Goal: Answer question/provide support: Share knowledge or assist other users

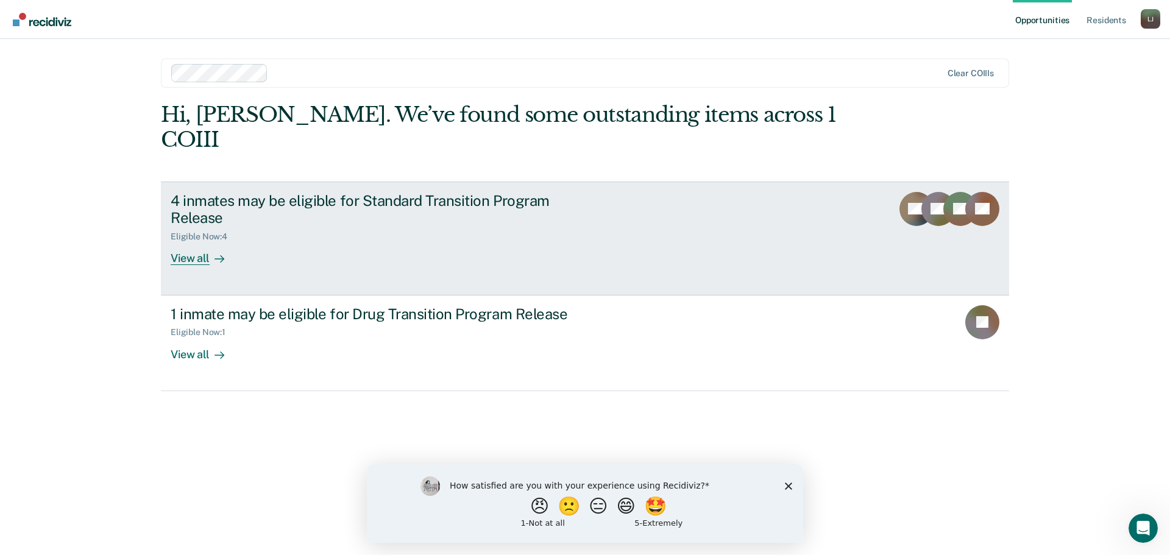
click at [429, 192] on div "4 inmates may be eligible for Standard Transition Program Release" at bounding box center [385, 209] width 428 height 35
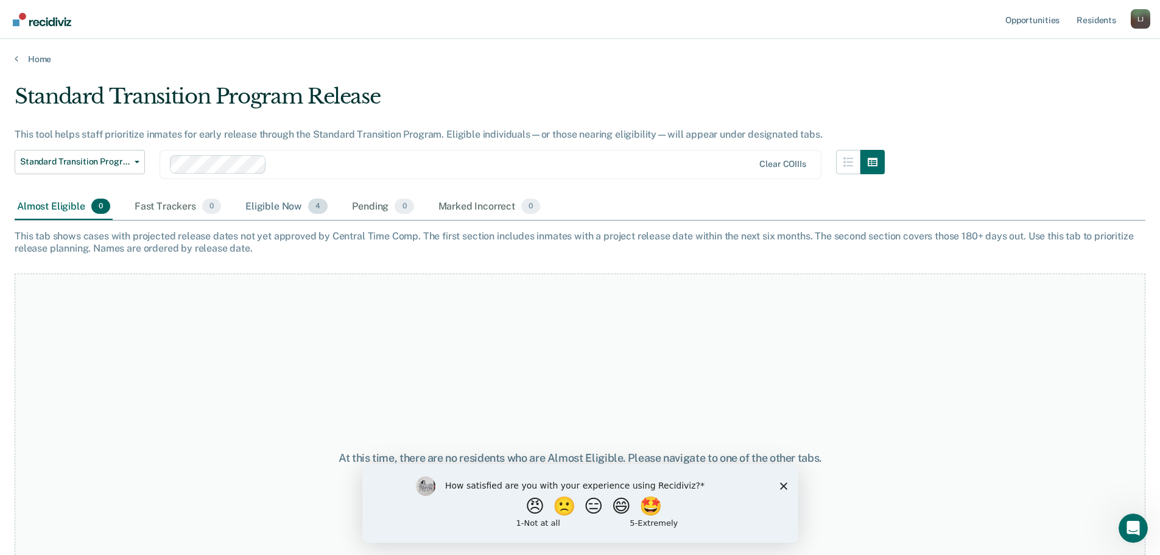
click at [262, 210] on div "Eligible Now 4" at bounding box center [286, 207] width 87 height 27
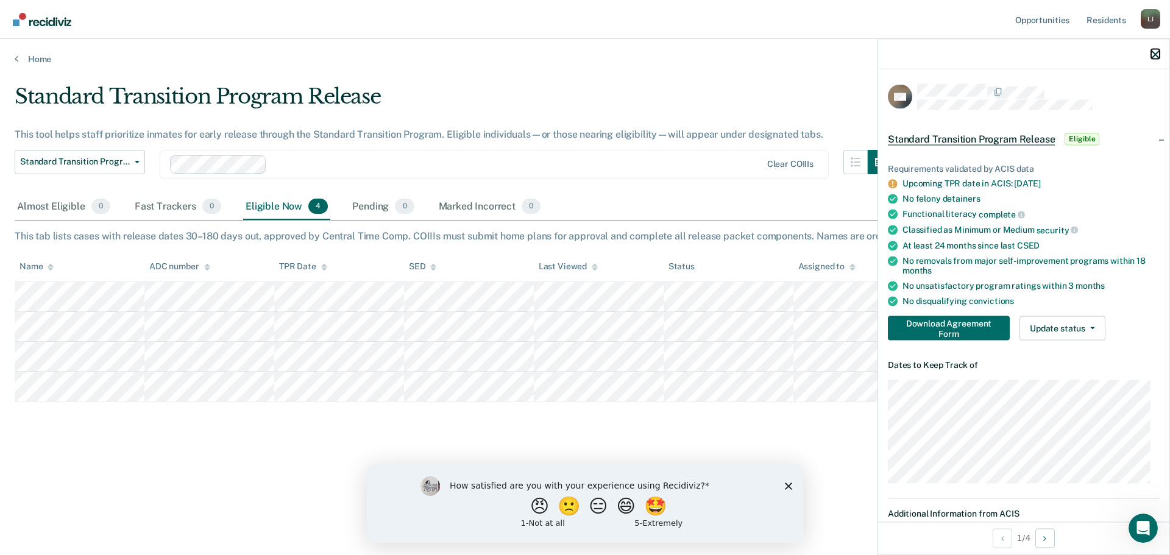
click at [1153, 58] on icon "button" at bounding box center [1155, 54] width 9 height 9
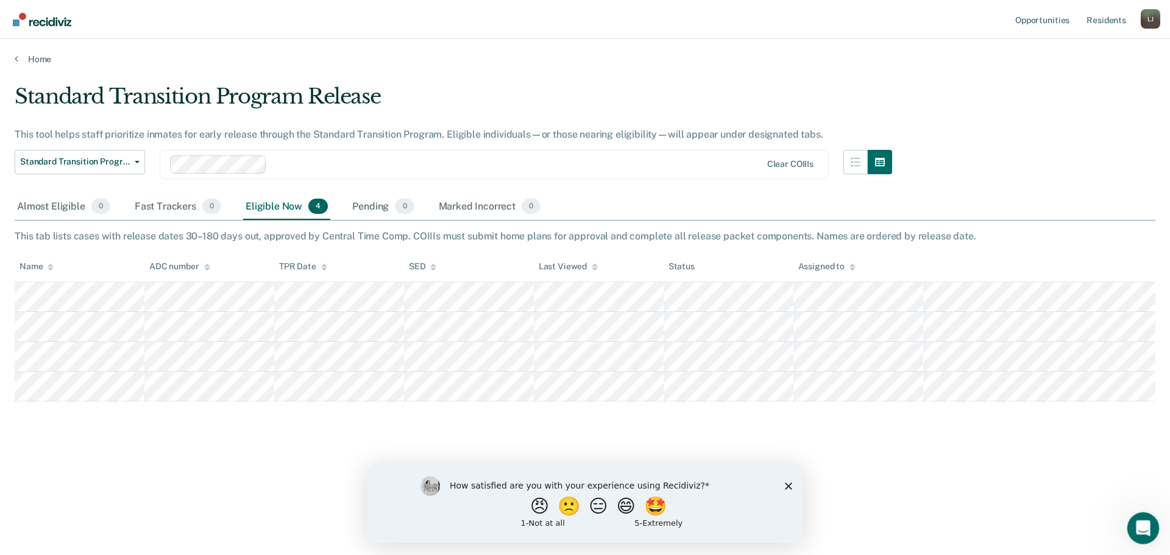
click at [1149, 524] on icon "Open Intercom Messenger" at bounding box center [1141, 527] width 20 height 20
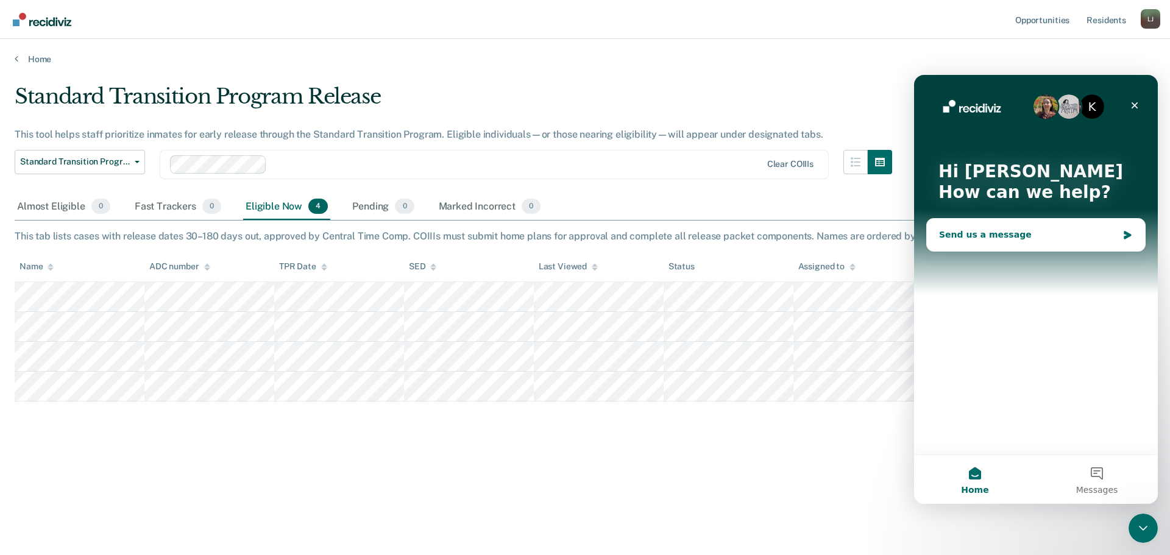
click at [997, 243] on div "Send us a message" at bounding box center [1036, 235] width 218 height 32
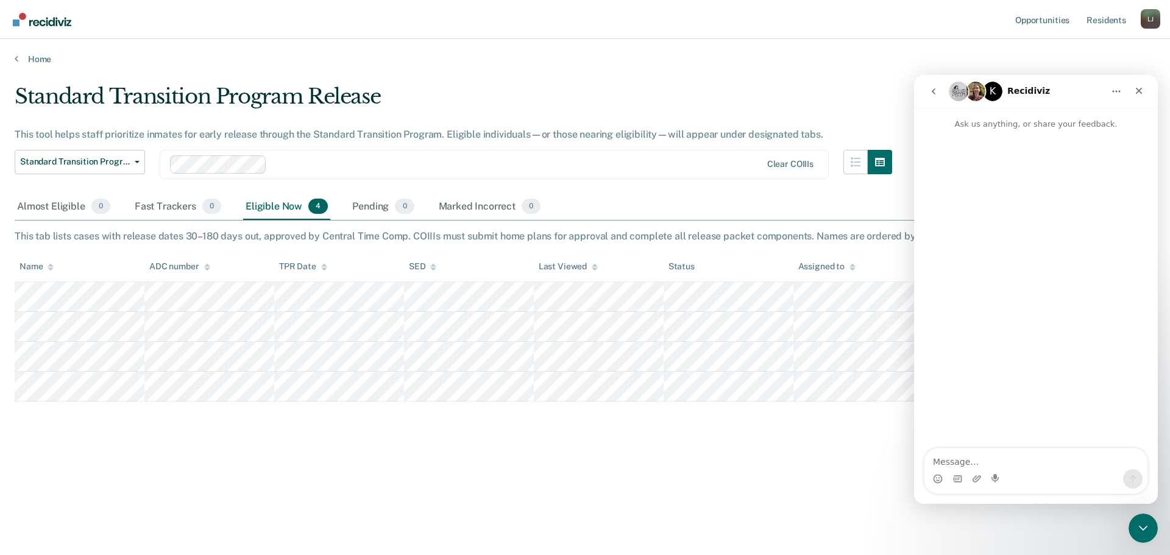
click at [989, 456] on textarea "Message…" at bounding box center [1035, 458] width 223 height 21
type textarea "g"
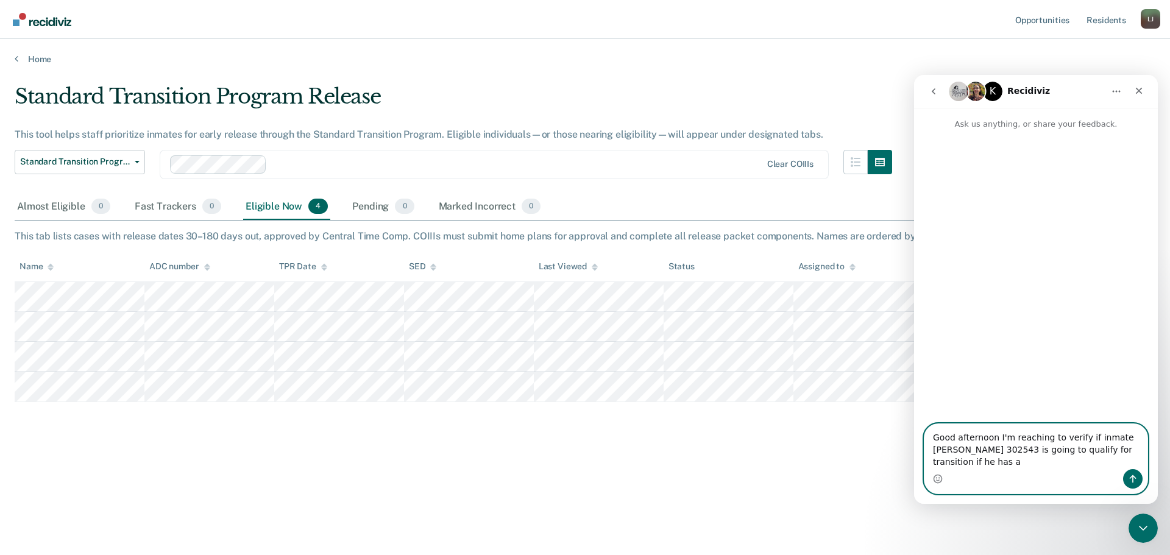
paste textarea "MISCNDCT INVOLVING WEAPONS"
click at [1067, 451] on textarea "Good afternoon I'm reaching to verify if inmate [PERSON_NAME] 302543 is going t…" at bounding box center [1035, 440] width 223 height 57
drag, startPoint x: 1090, startPoint y: 450, endPoint x: 934, endPoint y: 426, distance: 157.7
click at [934, 426] on textarea "Good afternoon I'm reaching to verify if inmate [PERSON_NAME] 302543 is going t…" at bounding box center [1035, 440] width 223 height 57
click at [953, 448] on textarea "Good afternoon I'm reaching to verify if inmate [PERSON_NAME] 302543 is going t…" at bounding box center [1035, 440] width 223 height 57
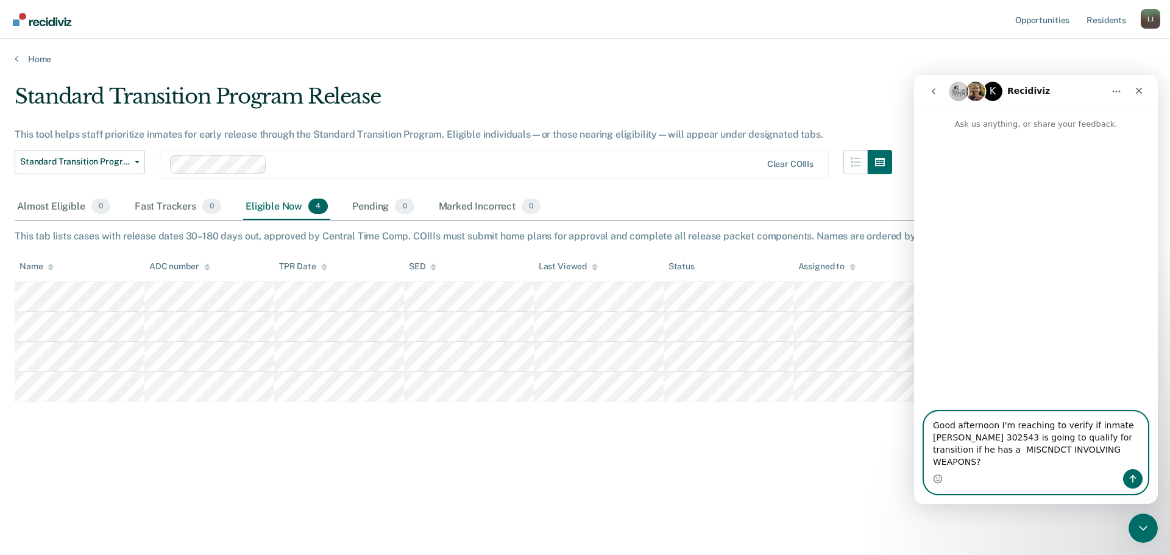
click at [953, 453] on textarea "Good afternoon I'm reaching to verify if inmate [PERSON_NAME] 302543 is going t…" at bounding box center [1035, 440] width 223 height 57
type textarea "Good afternoon I'm reaching to verify if inmate [PERSON_NAME] 302543 is going t…"
click at [1135, 481] on icon "Send a message…" at bounding box center [1133, 479] width 10 height 10
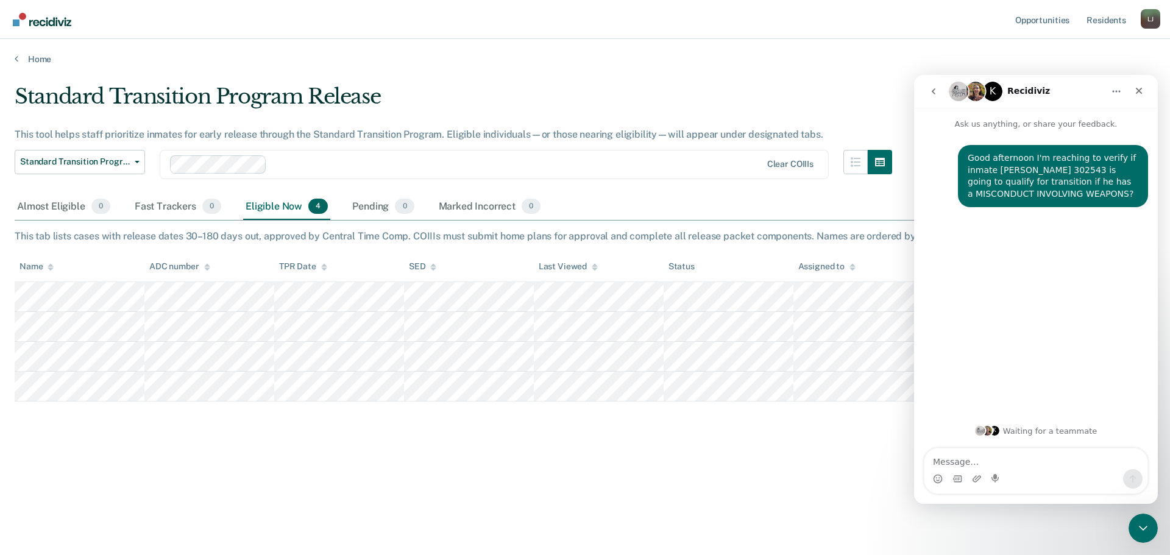
click at [931, 91] on icon "go back" at bounding box center [933, 91] width 10 height 10
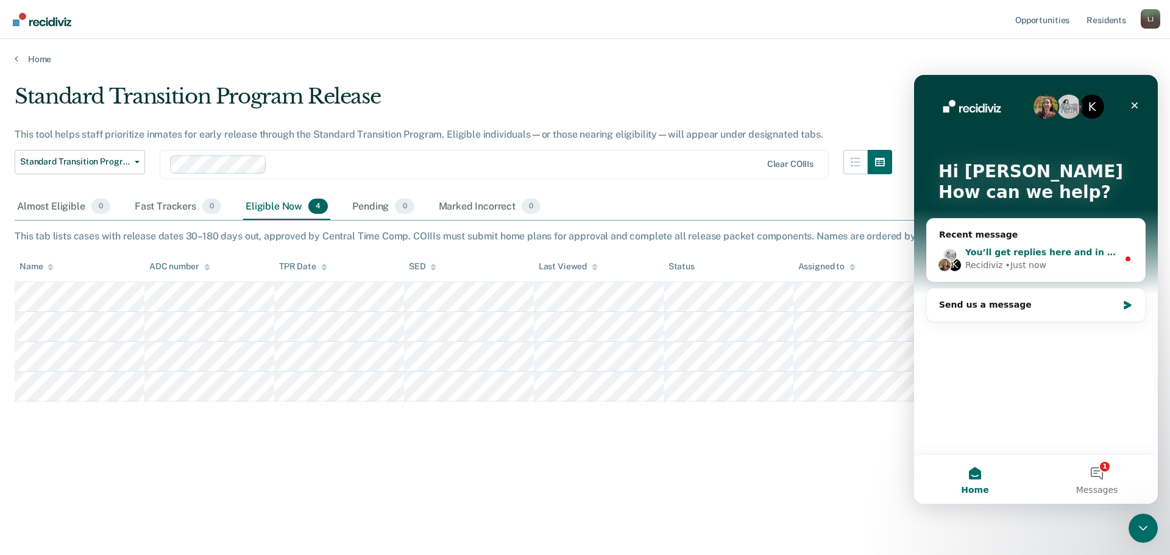
click at [1014, 259] on div "• Just now" at bounding box center [1025, 265] width 41 height 13
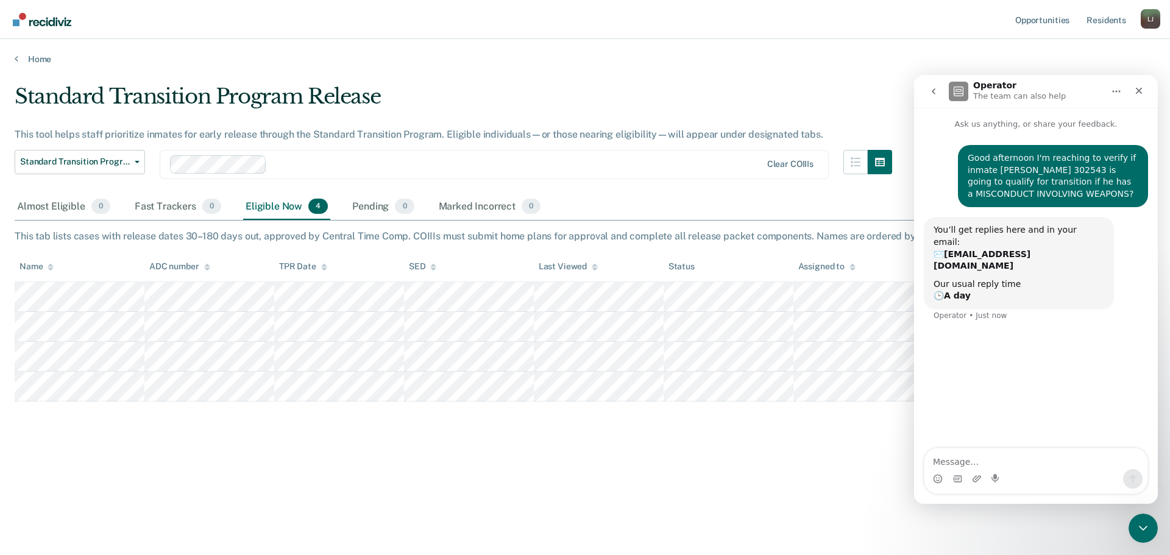
click at [938, 94] on button "go back" at bounding box center [933, 91] width 23 height 23
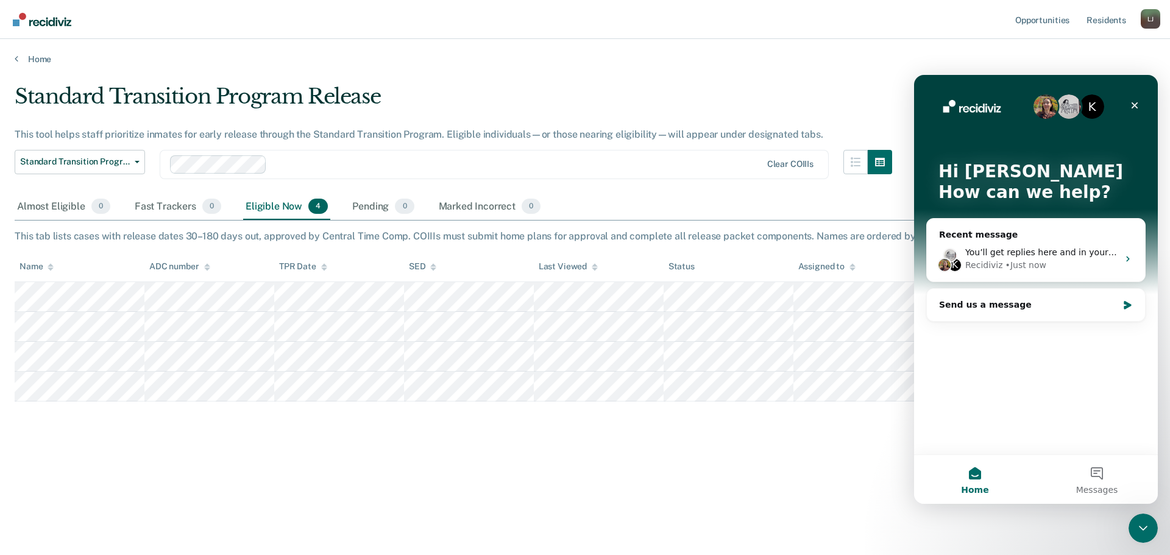
click at [839, 482] on div "Standard Transition Program Release This tool helps staff prioritize inmates fo…" at bounding box center [585, 293] width 1140 height 418
click at [1137, 107] on icon "Close" at bounding box center [1134, 106] width 10 height 10
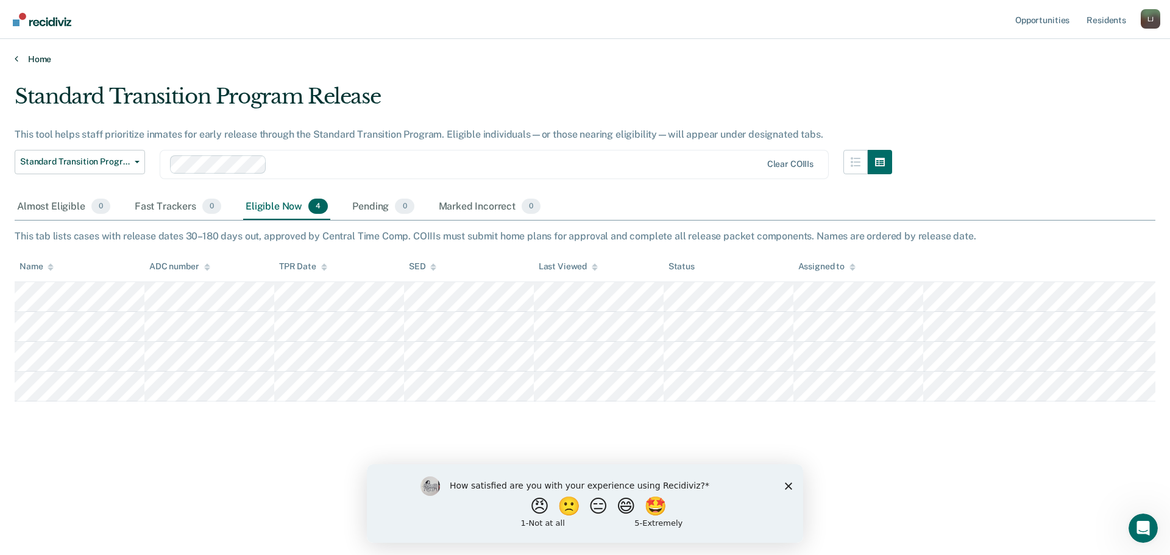
click at [19, 60] on link "Home" at bounding box center [585, 59] width 1140 height 11
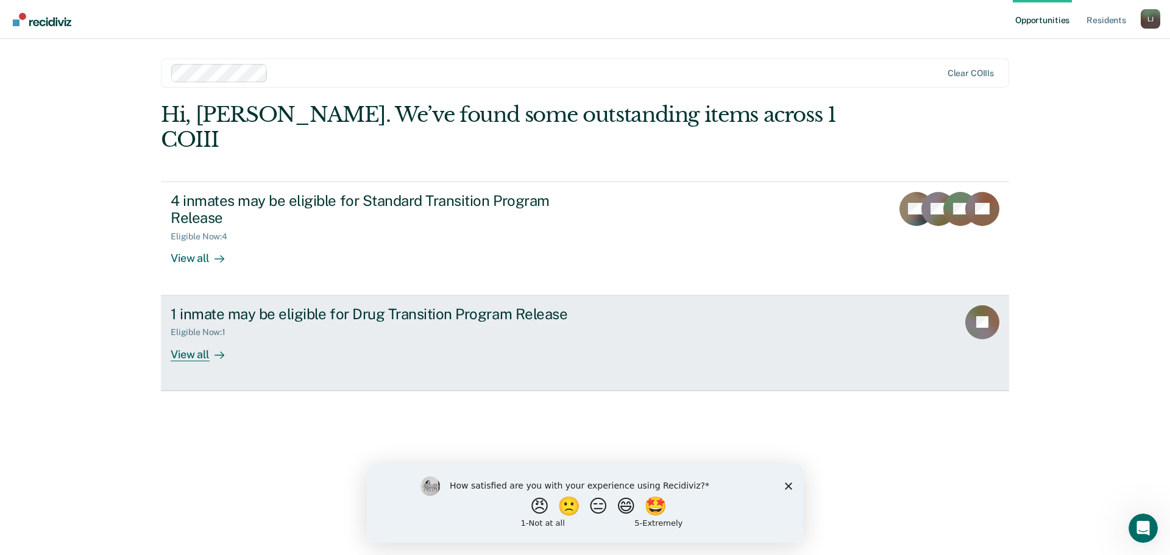
click at [327, 323] on div "1 inmate may be eligible for Drug Transition Program Release Eligible Now : 1 V…" at bounding box center [399, 333] width 457 height 56
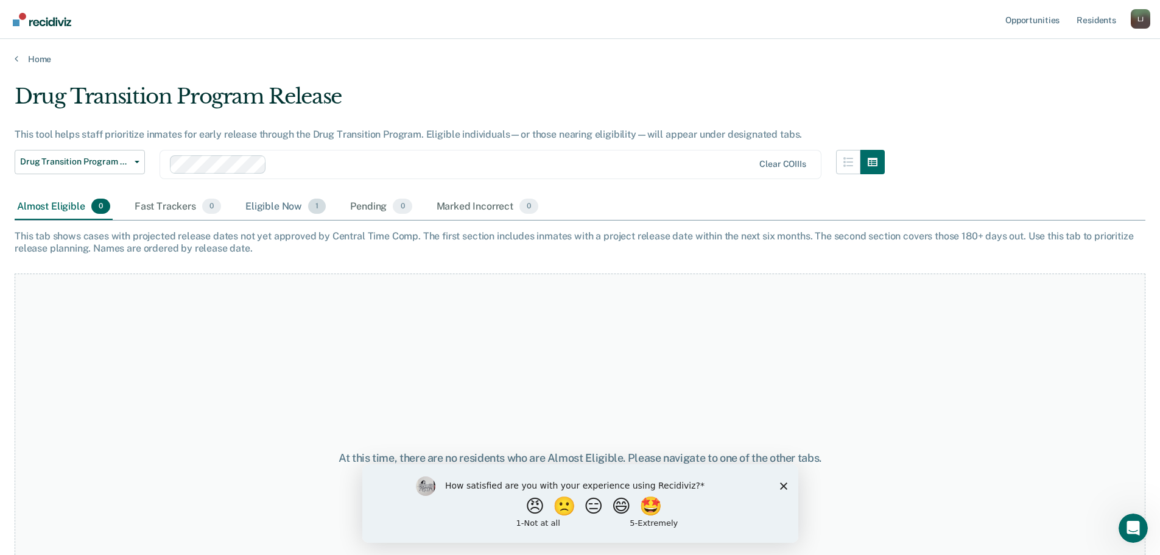
click at [286, 207] on div "Eligible Now 1" at bounding box center [285, 207] width 85 height 27
